Goal: Information Seeking & Learning: Check status

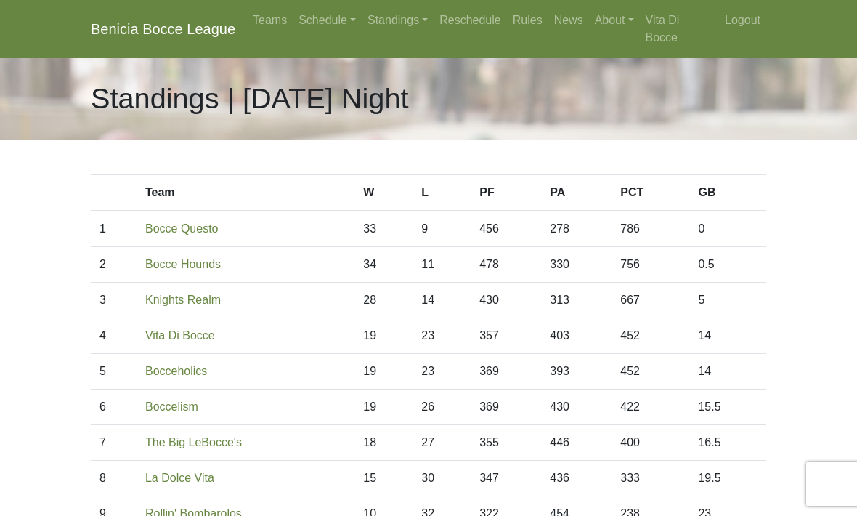
scroll to position [17, 0]
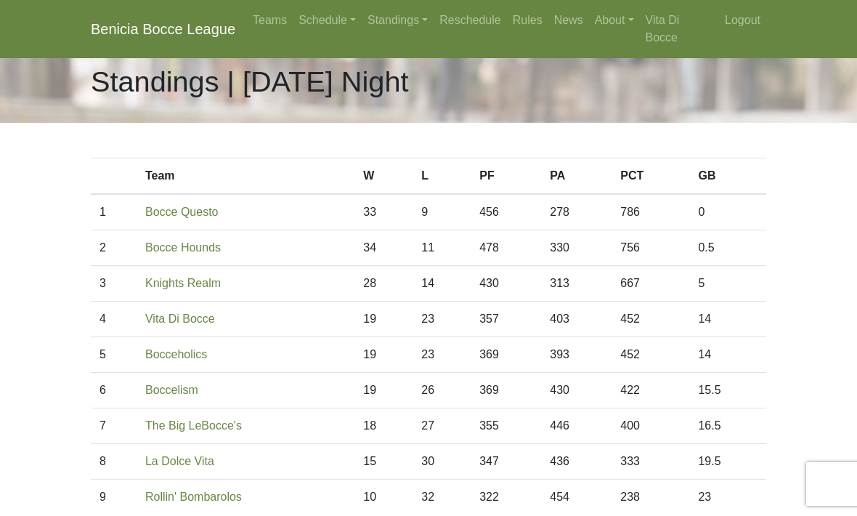
click at [336, 25] on link "Schedule" at bounding box center [327, 20] width 69 height 29
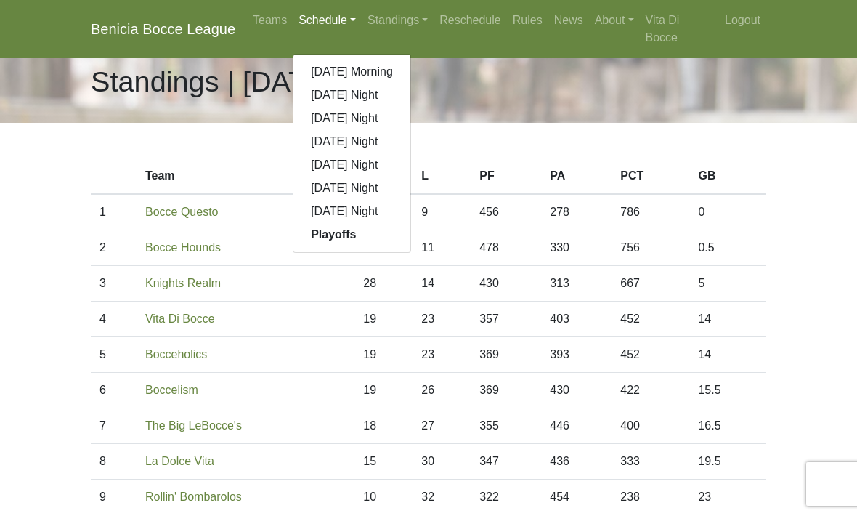
click at [387, 185] on link "[DATE] Night" at bounding box center [351, 188] width 117 height 23
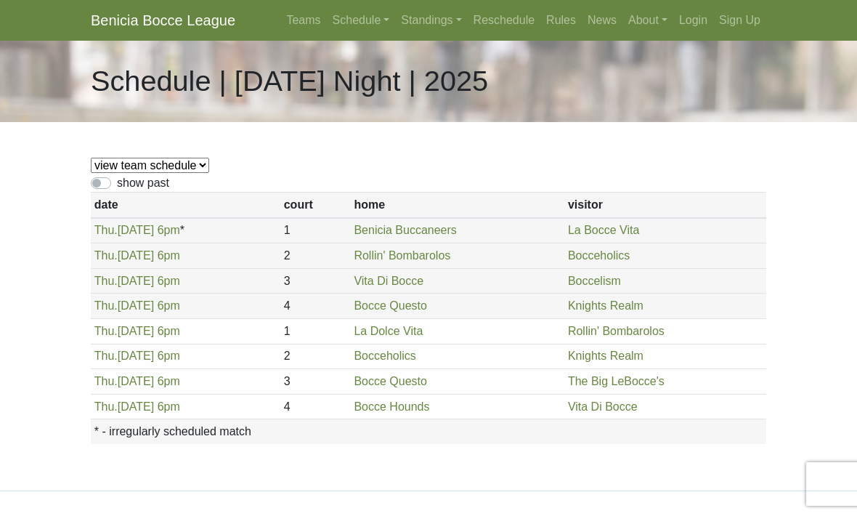
click at [414, 26] on link "Standings" at bounding box center [431, 20] width 72 height 29
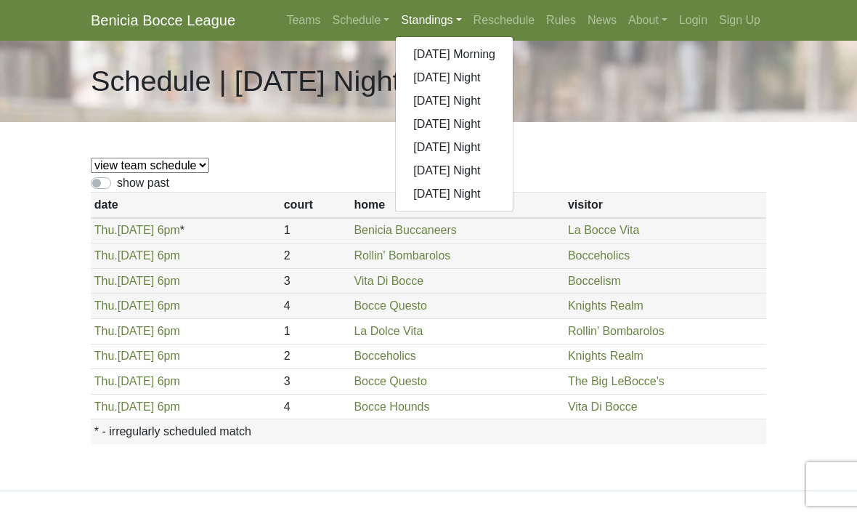
click at [461, 172] on link "[DATE] Night" at bounding box center [454, 170] width 117 height 23
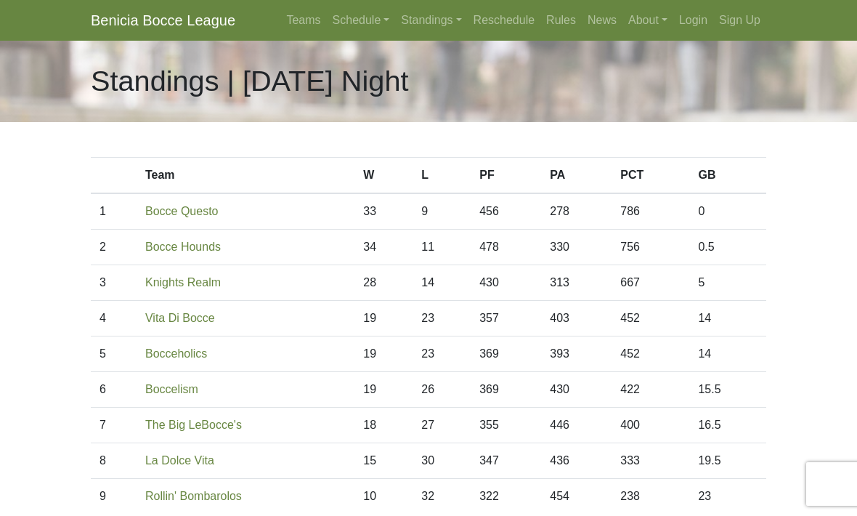
click at [414, 23] on link "Standings" at bounding box center [431, 20] width 72 height 29
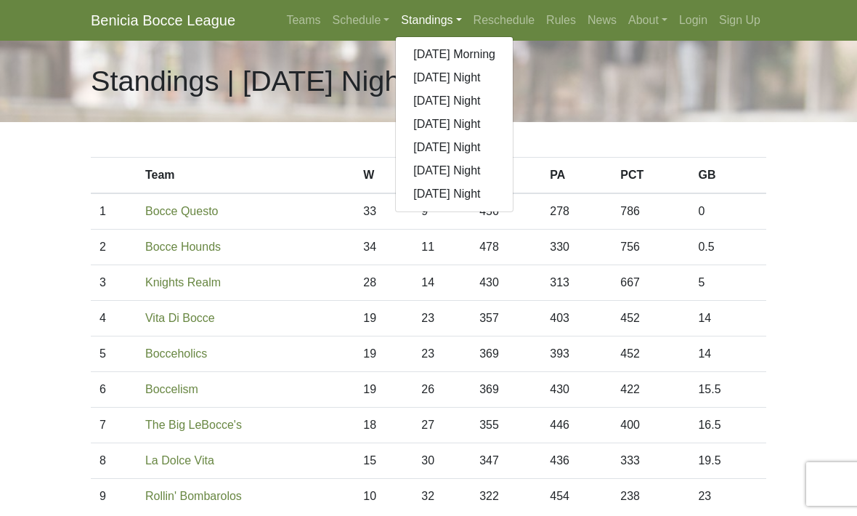
click at [342, 18] on link "Schedule" at bounding box center [361, 20] width 69 height 29
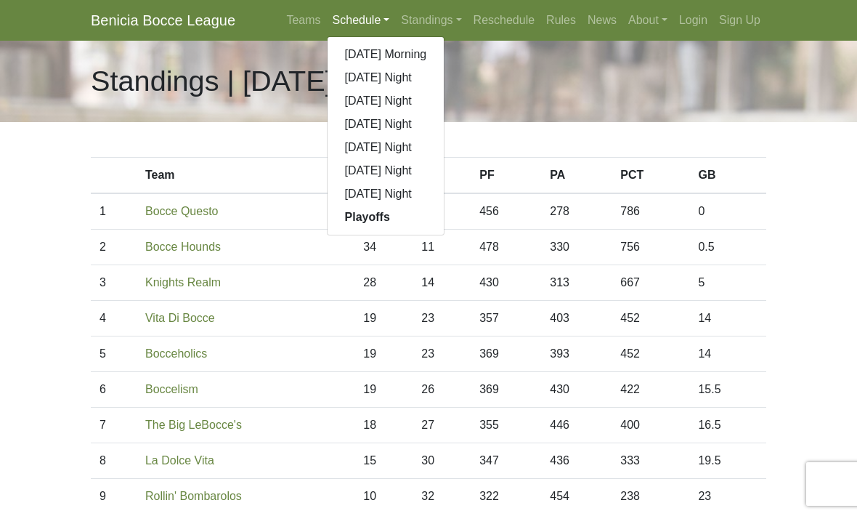
click at [393, 169] on link "[DATE] Night" at bounding box center [386, 170] width 117 height 23
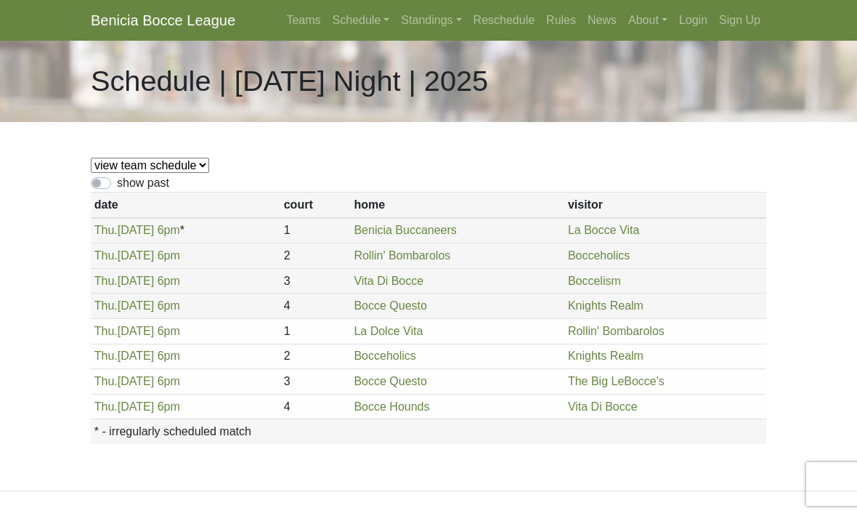
scroll to position [7, 0]
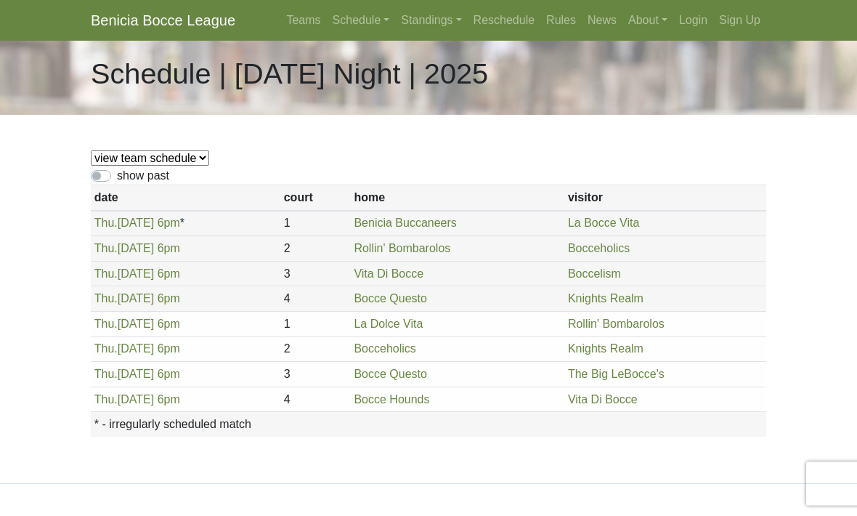
click at [604, 277] on link "Boccelism" at bounding box center [594, 274] width 53 height 12
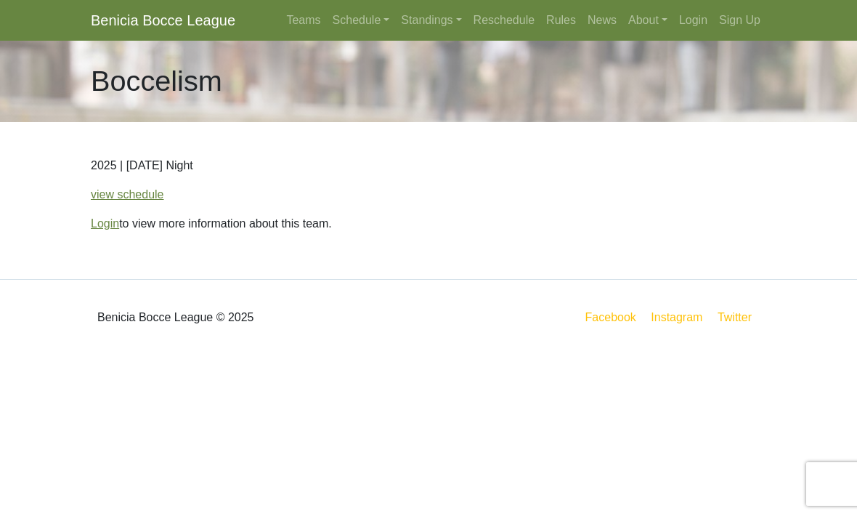
click at [749, 17] on link "Sign Up" at bounding box center [739, 20] width 53 height 29
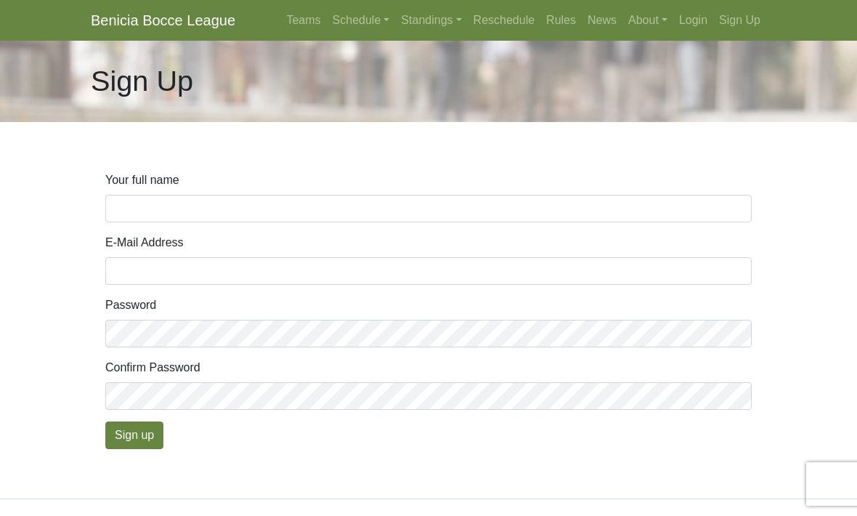
click at [705, 22] on link "Login" at bounding box center [693, 20] width 40 height 29
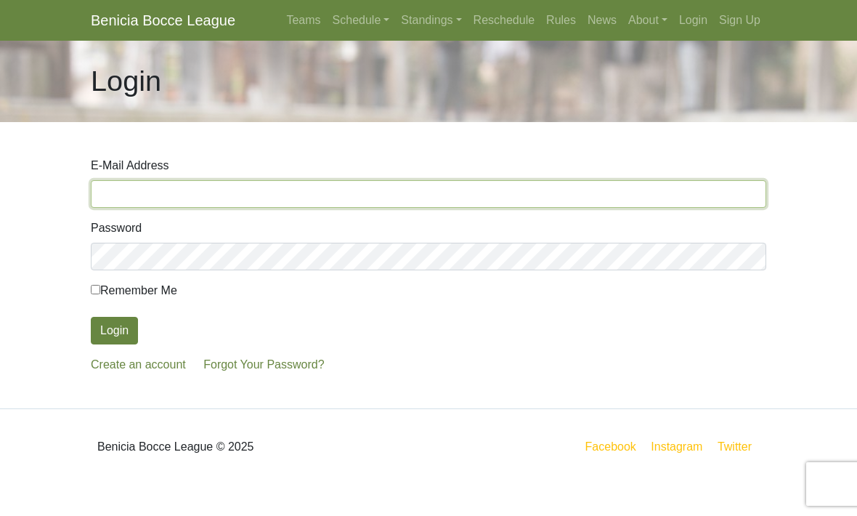
type input "[EMAIL_ADDRESS][DOMAIN_NAME]"
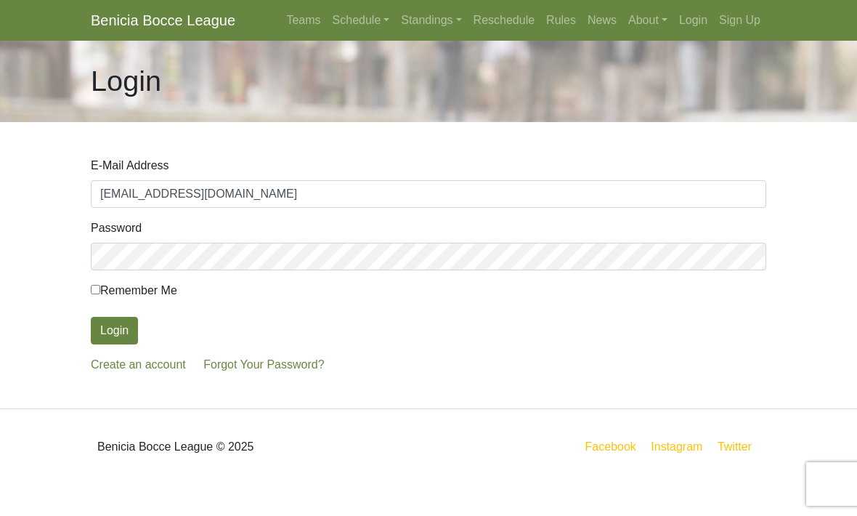
click at [115, 331] on button "Login" at bounding box center [114, 331] width 47 height 28
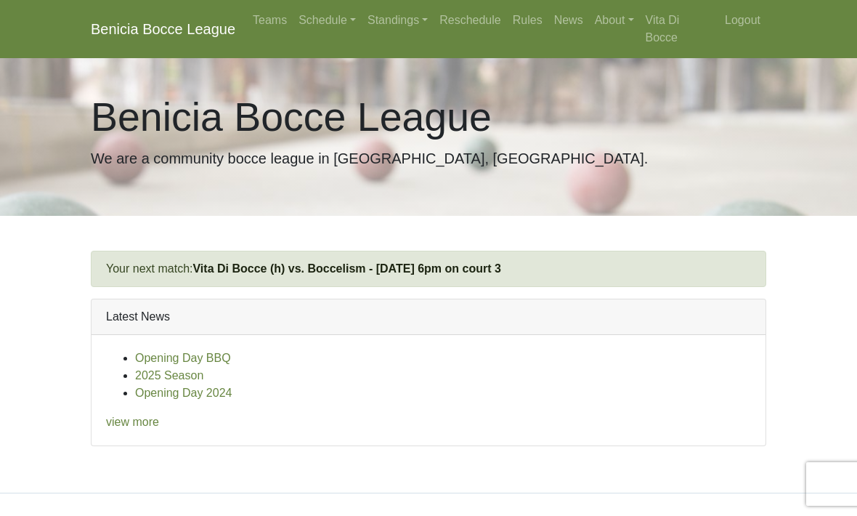
click at [283, 23] on link "Teams" at bounding box center [270, 20] width 46 height 29
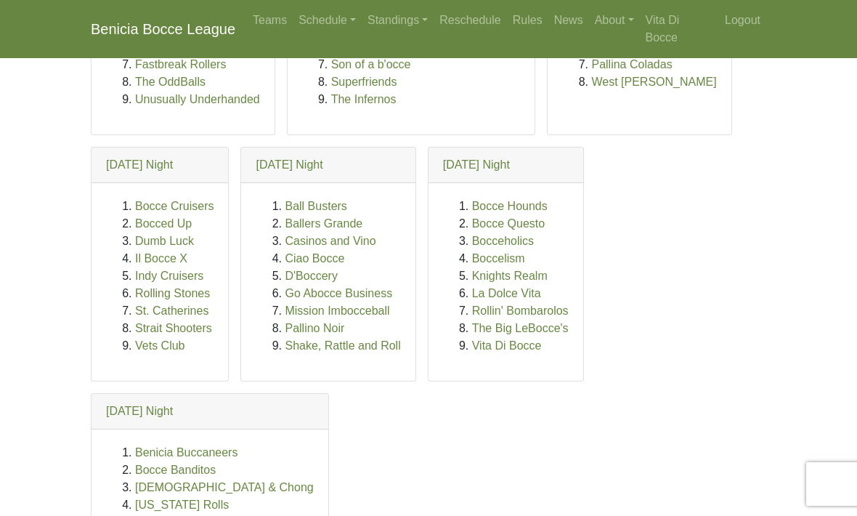
scroll to position [280, 0]
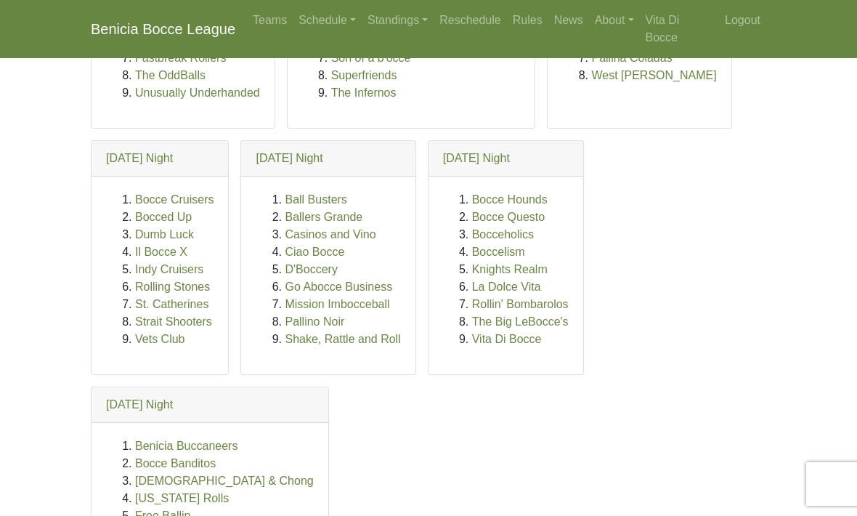
click at [525, 246] on link "Boccelism" at bounding box center [498, 252] width 53 height 12
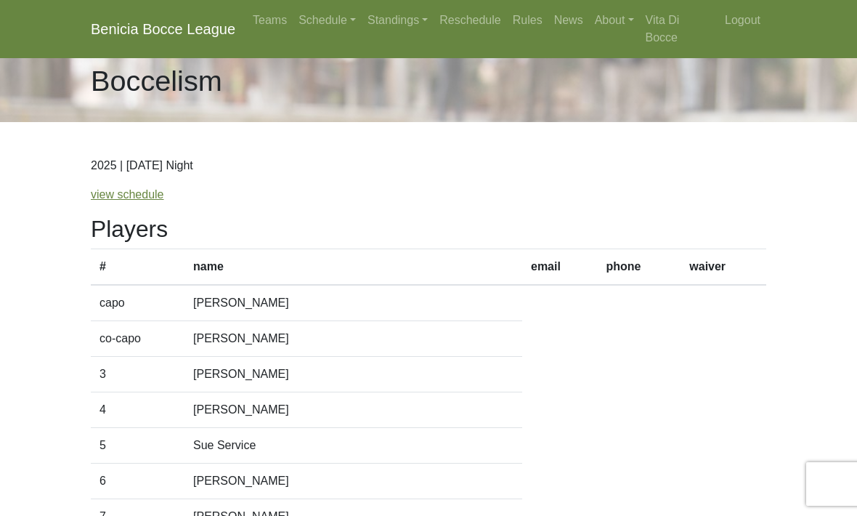
scroll to position [15, 0]
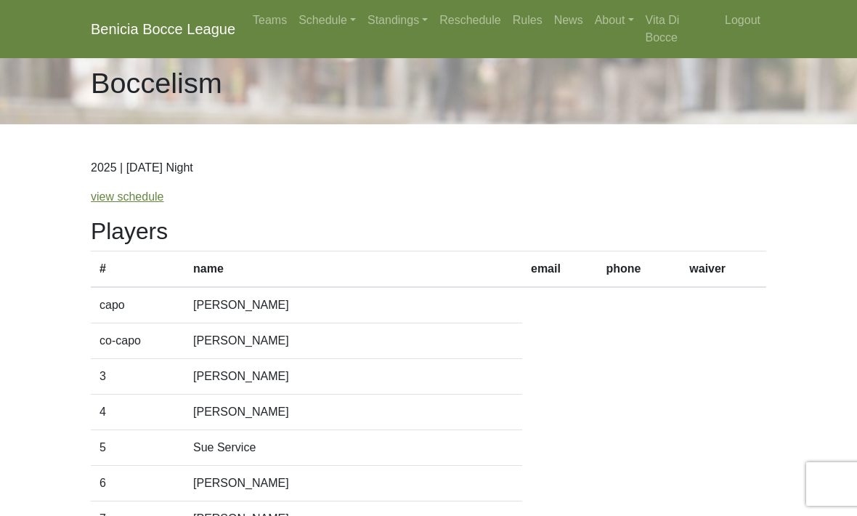
click at [286, 12] on link "Teams" at bounding box center [270, 20] width 46 height 29
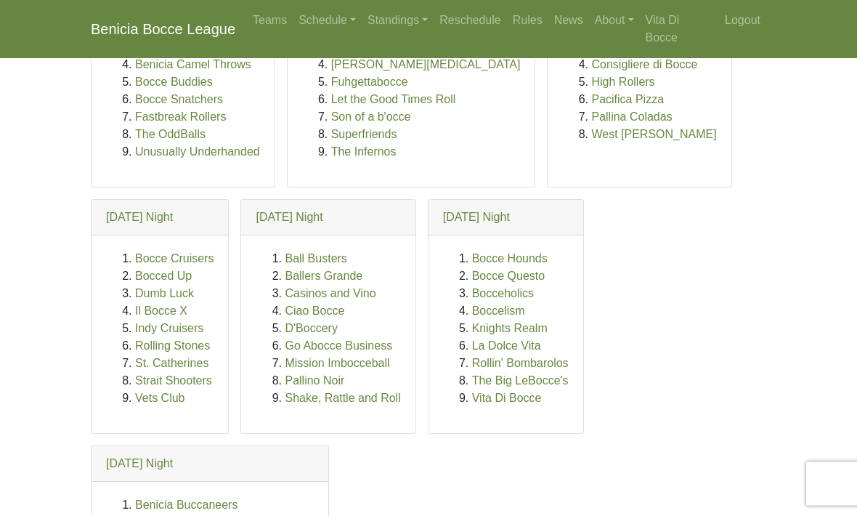
scroll to position [222, 0]
click at [538, 345] on link "La Dolce Vita" at bounding box center [506, 345] width 69 height 12
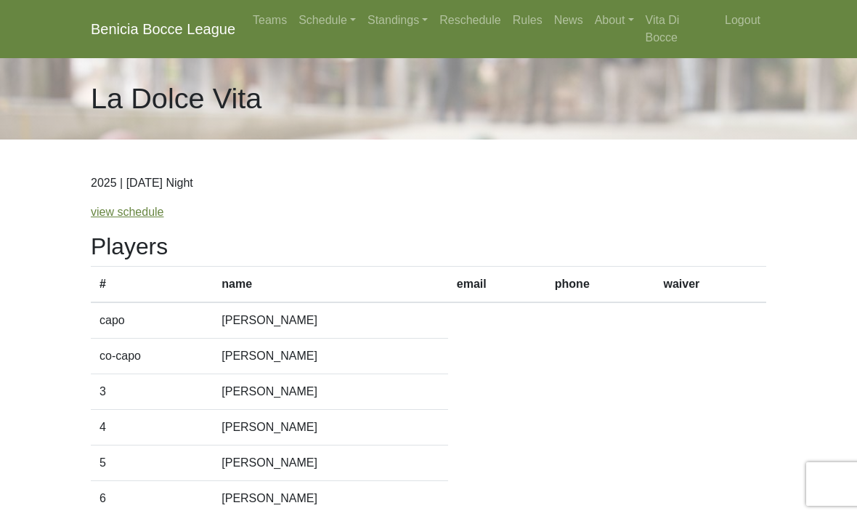
click at [347, 18] on link "Schedule" at bounding box center [327, 20] width 69 height 29
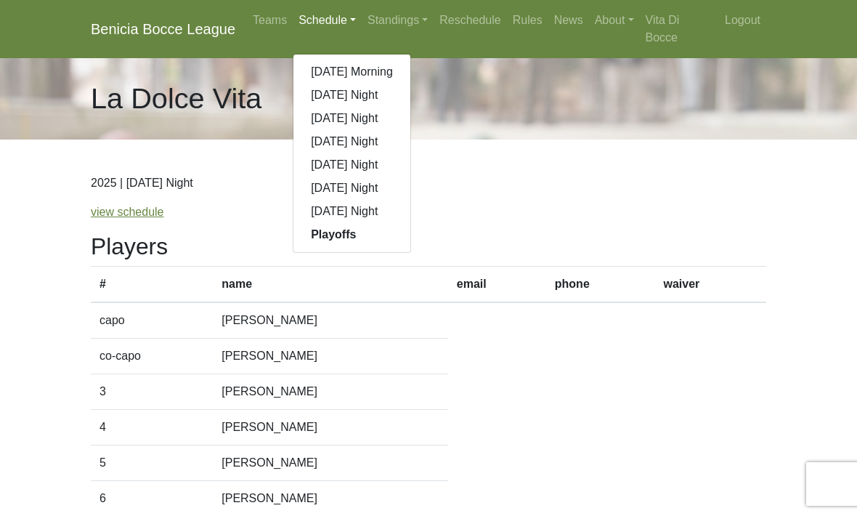
click at [274, 24] on link "Teams" at bounding box center [270, 20] width 46 height 29
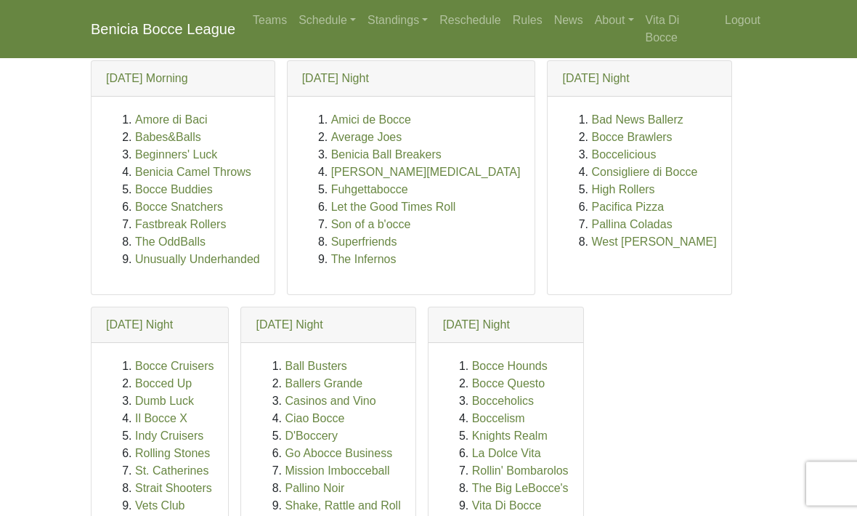
scroll to position [148, 0]
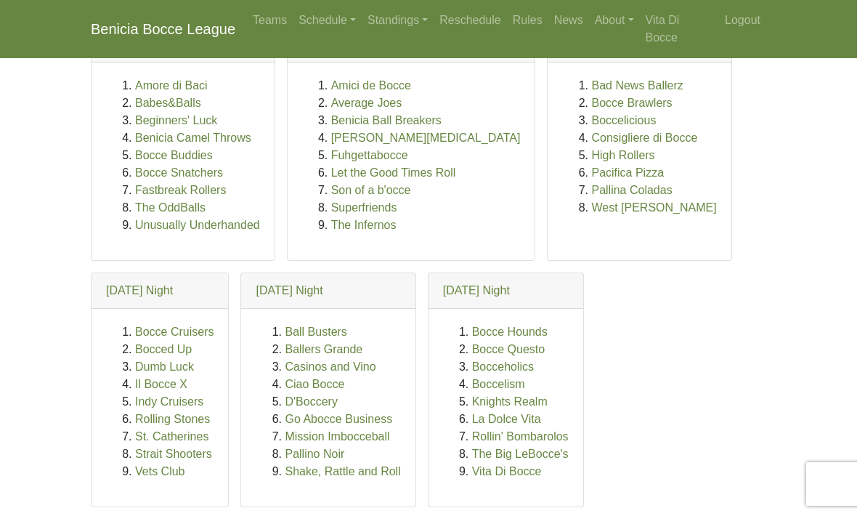
click at [536, 476] on link "Vita Di Bocce" at bounding box center [507, 471] width 70 height 12
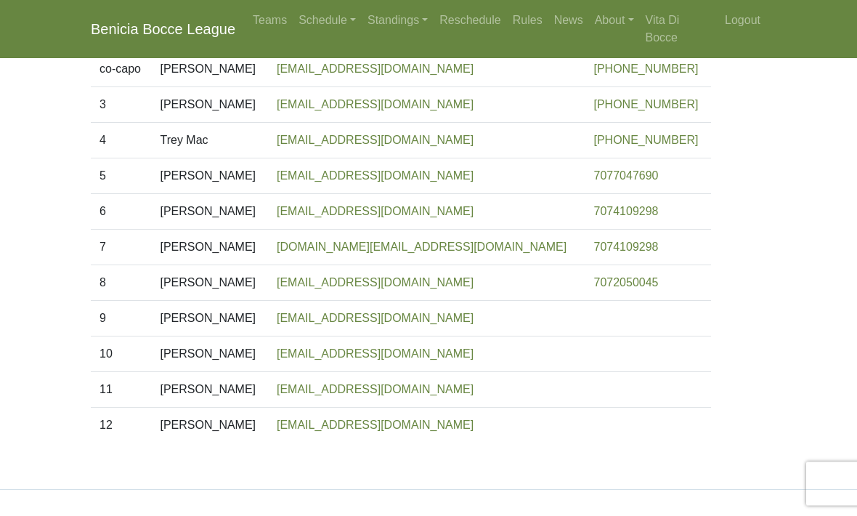
scroll to position [288, 0]
